Goal: Task Accomplishment & Management: Use online tool/utility

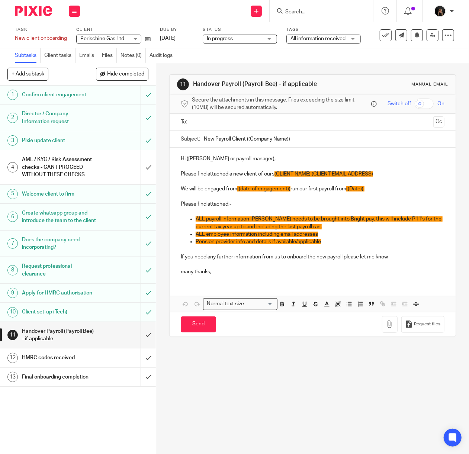
click at [38, 9] on img at bounding box center [33, 11] width 37 height 10
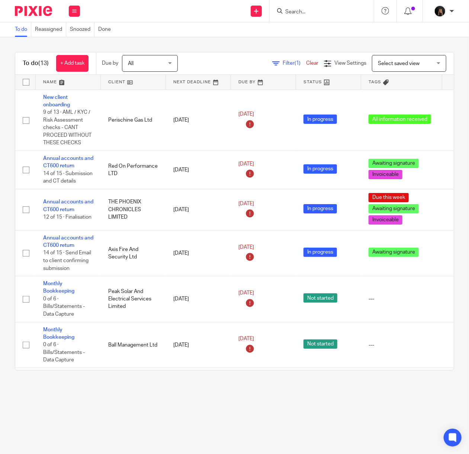
click at [306, 12] on input "Search" at bounding box center [318, 12] width 67 height 7
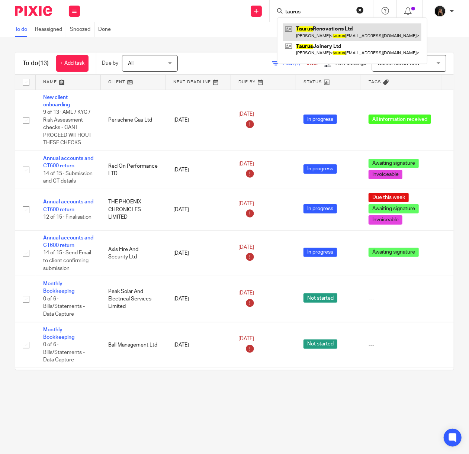
type input "taurus"
click at [317, 33] on link at bounding box center [352, 31] width 138 height 17
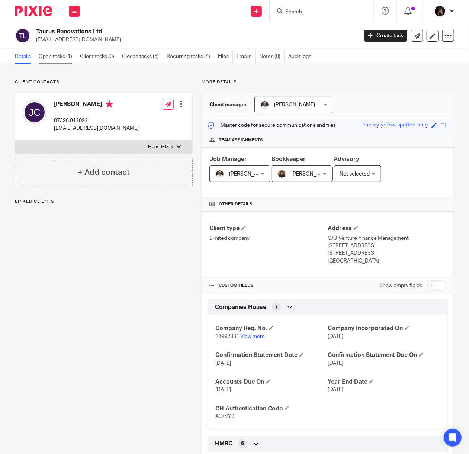
click at [64, 51] on link "Open tasks (1)" at bounding box center [58, 57] width 38 height 15
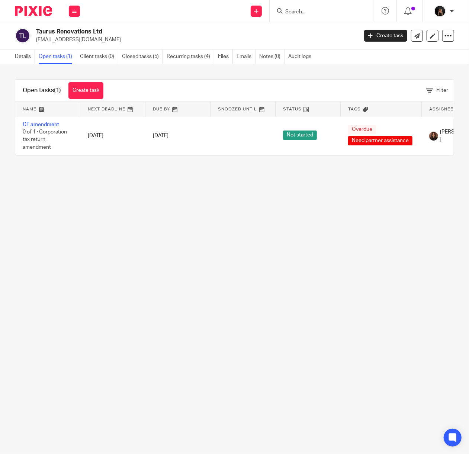
click at [322, 13] on input "Search" at bounding box center [318, 12] width 67 height 7
type input "phoe"
click at [314, 31] on link at bounding box center [351, 31] width 137 height 17
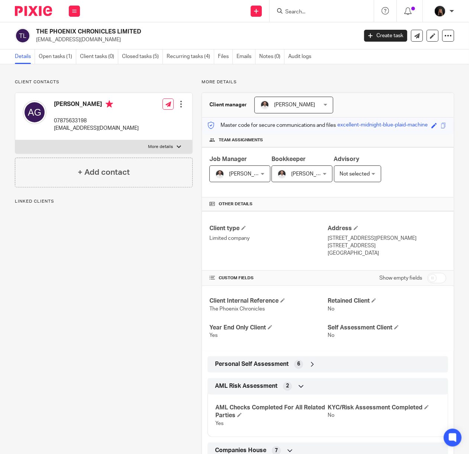
scroll to position [476, 0]
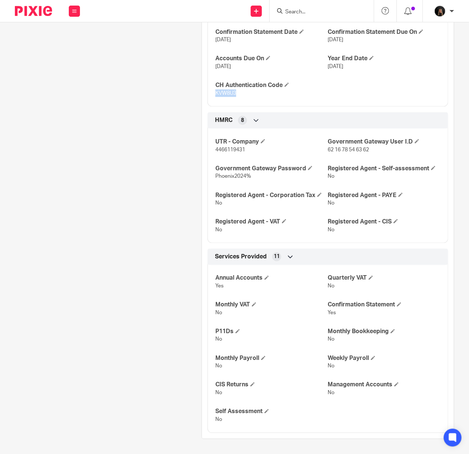
drag, startPoint x: 241, startPoint y: 94, endPoint x: 212, endPoint y: 94, distance: 29.0
click at [215, 94] on p "KVW8U3" at bounding box center [271, 93] width 113 height 7
copy span "KVW8U3"
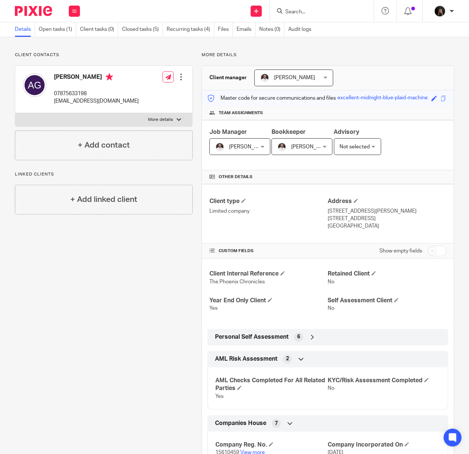
scroll to position [0, 0]
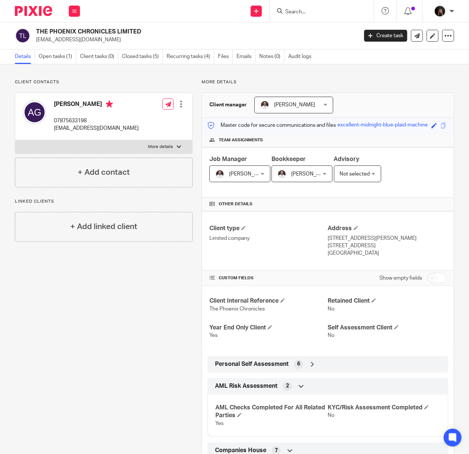
click at [312, 368] on icon at bounding box center [312, 364] width 7 height 7
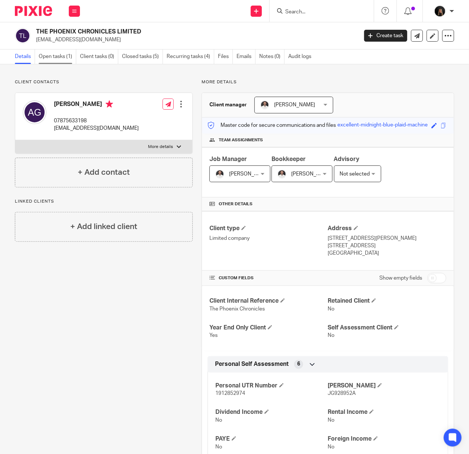
click at [63, 57] on link "Open tasks (1)" at bounding box center [58, 57] width 38 height 15
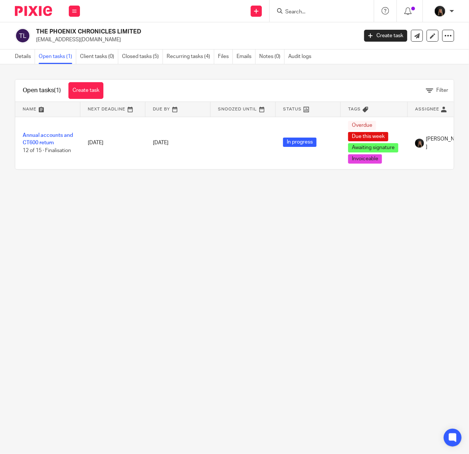
click at [145, 225] on main "THE PHOENIX CHRONICLES LIMITED [EMAIL_ADDRESS][DOMAIN_NAME] Create task Update …" at bounding box center [234, 227] width 469 height 454
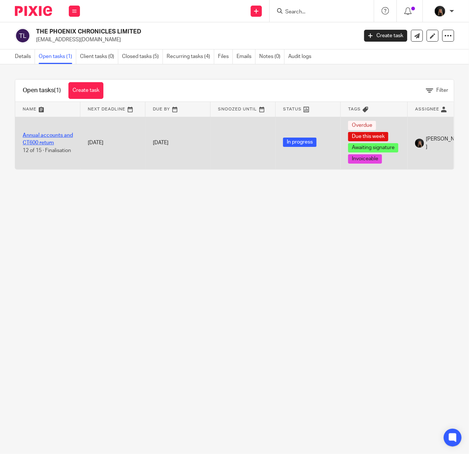
click at [42, 141] on link "Annual accounts and CT600 return" at bounding box center [48, 139] width 50 height 13
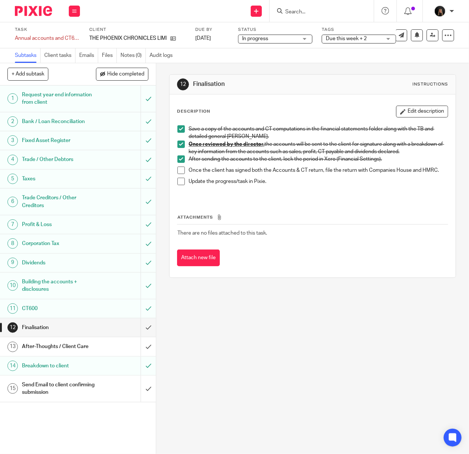
click at [178, 170] on span at bounding box center [181, 170] width 7 height 7
click at [182, 183] on span at bounding box center [181, 181] width 7 height 7
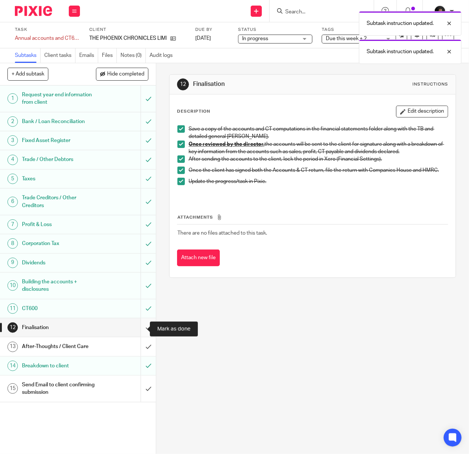
click at [140, 328] on input "submit" at bounding box center [78, 328] width 156 height 19
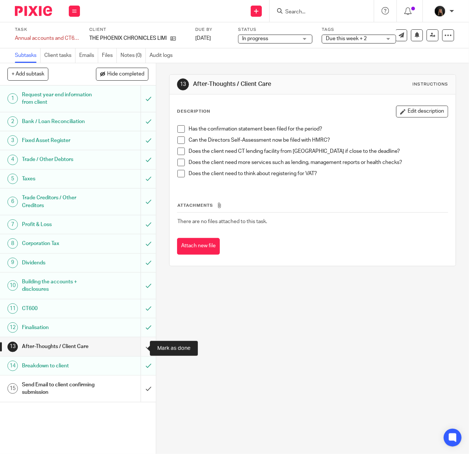
click at [139, 349] on input "submit" at bounding box center [78, 347] width 156 height 19
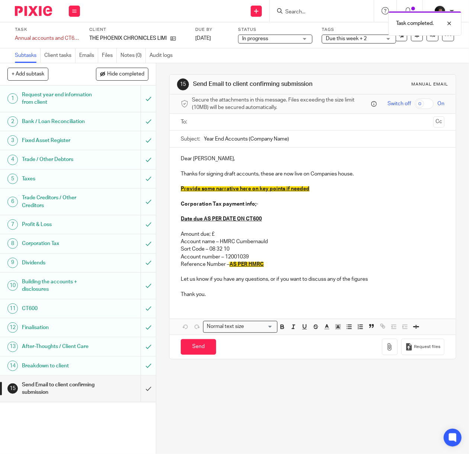
click at [232, 127] on input "text" at bounding box center [313, 122] width 236 height 9
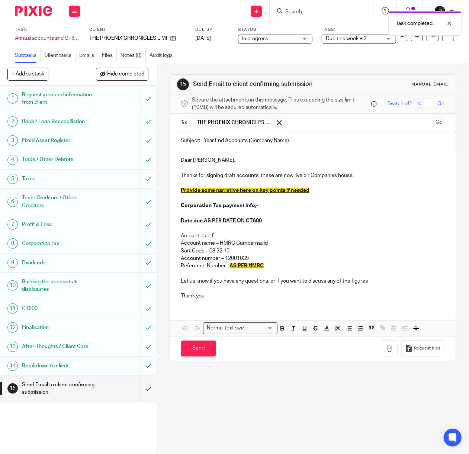
click at [286, 144] on input "Year End Accounts (Company Name)" at bounding box center [324, 141] width 241 height 17
click at [262, 147] on input "Year End Accounts (The phoenix Chronicles)" at bounding box center [324, 141] width 241 height 17
type input "Year End Accounts (The Phoenix Chronicles)"
click at [351, 194] on p "Provide some narrative here on key points if needed" at bounding box center [313, 190] width 264 height 7
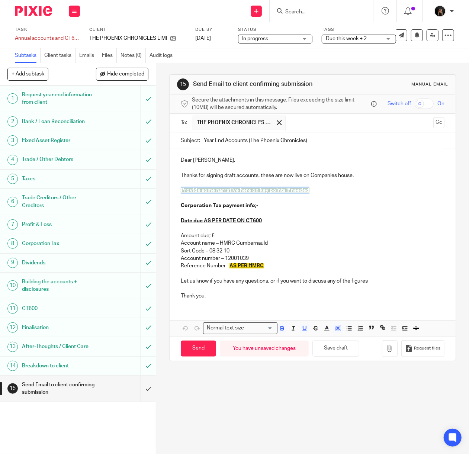
drag, startPoint x: 312, startPoint y: 193, endPoint x: 175, endPoint y: 193, distance: 137.0
click at [175, 193] on div "Dear Andrew, Thanks for signing draft accounts, these are now live on Companies…" at bounding box center [313, 227] width 286 height 156
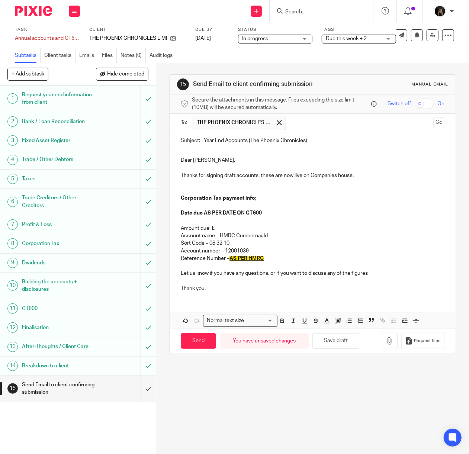
click at [225, 231] on p "Amount due; £" at bounding box center [313, 228] width 264 height 7
click at [290, 253] on p "Account number – 12001039" at bounding box center [313, 251] width 264 height 7
drag, startPoint x: 266, startPoint y: 259, endPoint x: 227, endPoint y: 262, distance: 39.6
click at [227, 262] on p "Reference Number – AS PER HMRC" at bounding box center [313, 258] width 264 height 7
click at [250, 268] on p at bounding box center [313, 265] width 264 height 7
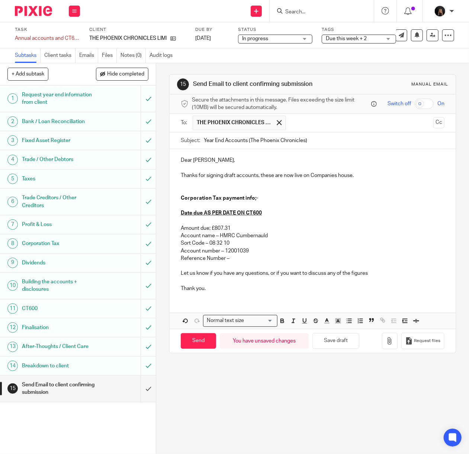
click at [255, 262] on p "Reference Number –" at bounding box center [313, 258] width 264 height 7
click at [335, 240] on p "Account name – HMRC Cumbernauld" at bounding box center [313, 235] width 264 height 7
click at [240, 231] on p "Amount due; £807.31" at bounding box center [313, 228] width 264 height 7
drag, startPoint x: 278, startPoint y: 215, endPoint x: 201, endPoint y: 218, distance: 76.7
click at [201, 217] on p "Date due AS PER DATE ON CT600" at bounding box center [313, 213] width 264 height 7
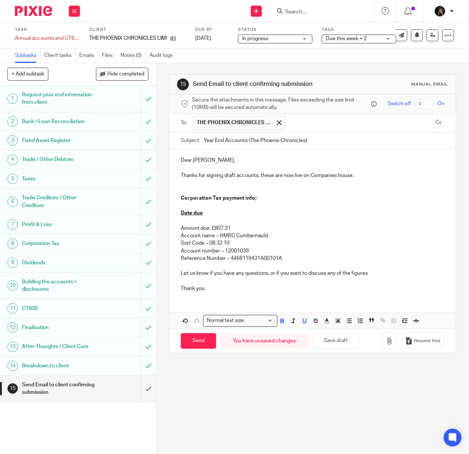
click at [221, 217] on p "Date due" at bounding box center [313, 213] width 264 height 7
drag, startPoint x: 260, startPoint y: 219, endPoint x: 201, endPoint y: 217, distance: 58.5
click at [201, 217] on p "Date due 2nd January 2026" at bounding box center [313, 213] width 264 height 7
click at [335, 325] on icon "button" at bounding box center [338, 321] width 7 height 7
click at [341, 333] on li "color:#FCDC00" at bounding box center [344, 331] width 6 height 6
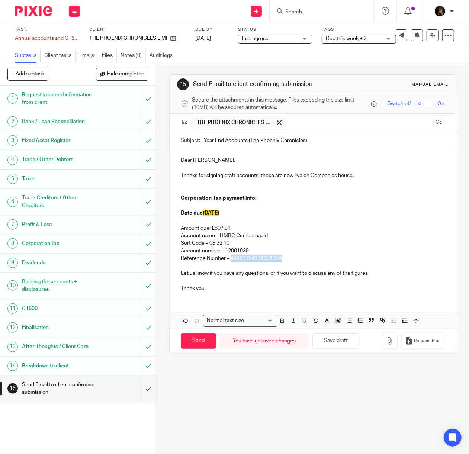
drag, startPoint x: 284, startPoint y: 262, endPoint x: 228, endPoint y: 263, distance: 56.2
click at [228, 262] on p "Reference Number – 4466119431A00101A" at bounding box center [313, 258] width 264 height 7
click at [336, 325] on icon "button" at bounding box center [338, 321] width 7 height 7
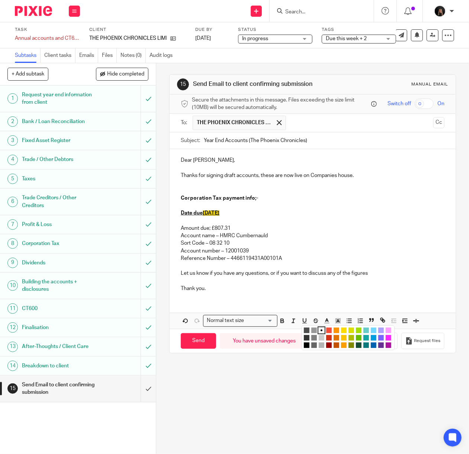
click at [342, 333] on li "color:#FCDC00" at bounding box center [344, 331] width 6 height 6
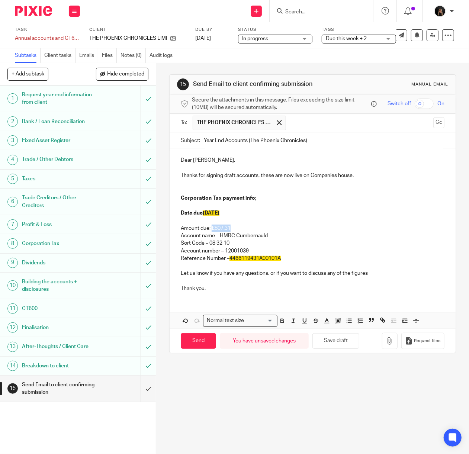
drag, startPoint x: 231, startPoint y: 231, endPoint x: 209, endPoint y: 233, distance: 22.0
click at [209, 232] on p "Amount due; £807.31" at bounding box center [313, 228] width 264 height 7
click at [336, 320] on rect "button" at bounding box center [336, 320] width 0 height 0
click at [341, 333] on li "color:#FCDC00" at bounding box center [344, 331] width 6 height 6
click at [331, 187] on p at bounding box center [313, 182] width 264 height 7
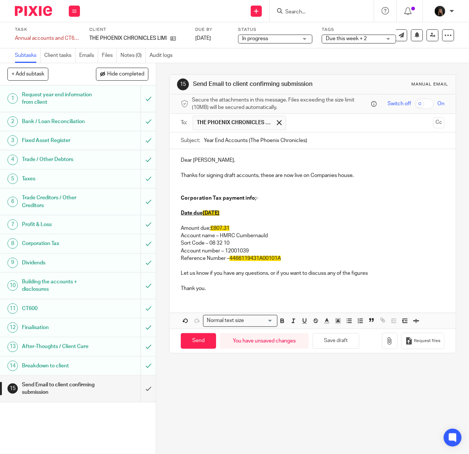
click at [244, 273] on p "Let us know if you have any questions, or if you want to discuss any of the fig…" at bounding box center [313, 273] width 264 height 7
click at [236, 290] on p "Thank you." at bounding box center [313, 288] width 264 height 7
click at [198, 344] on input "Send" at bounding box center [198, 341] width 35 height 16
type input "Sent"
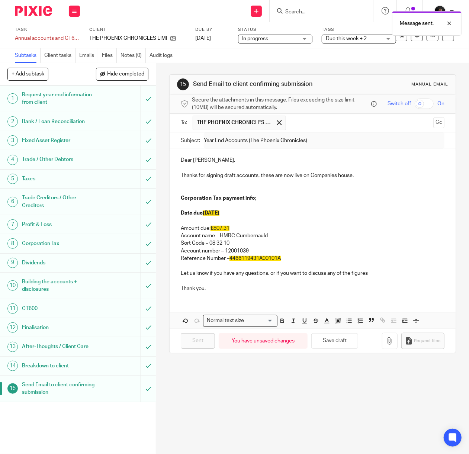
click at [45, 13] on img at bounding box center [33, 11] width 37 height 10
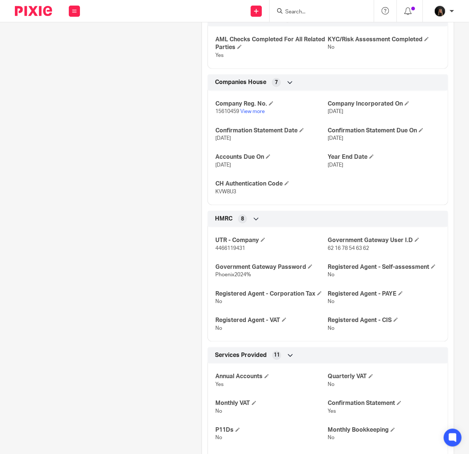
scroll to position [397, 0]
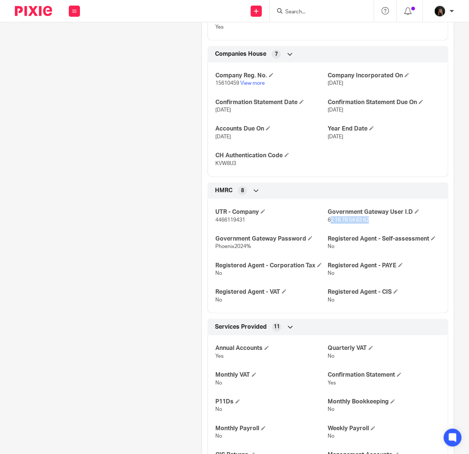
drag, startPoint x: 370, startPoint y: 227, endPoint x: 325, endPoint y: 226, distance: 44.3
click at [328, 224] on p "62 16 78 54 63 62" at bounding box center [384, 220] width 113 height 7
click at [376, 224] on p "62 16 78 54 63 62" at bounding box center [384, 220] width 113 height 7
drag, startPoint x: 375, startPoint y: 229, endPoint x: 322, endPoint y: 226, distance: 52.9
click at [328, 224] on p "62 16 78 54 63 62" at bounding box center [384, 220] width 113 height 7
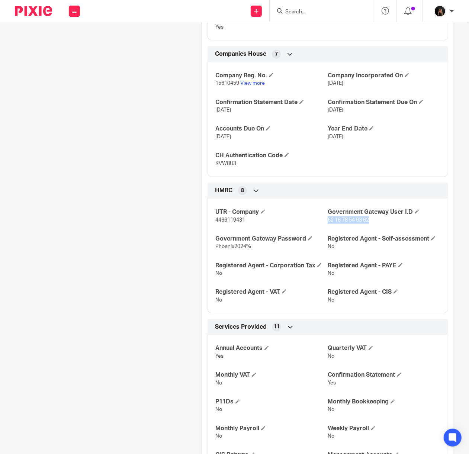
copy span "62 16 78 54 63 62"
drag, startPoint x: 249, startPoint y: 255, endPoint x: 204, endPoint y: 259, distance: 44.9
click at [208, 259] on div "UTR - Company 4466119431 Government Gateway User I.D 62 16 78 54 63 62 Governme…" at bounding box center [328, 254] width 241 height 120
copy span "Phoenix2024%"
